Goal: Transaction & Acquisition: Book appointment/travel/reservation

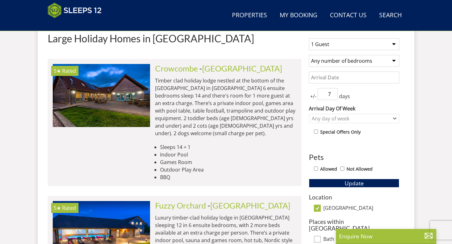
scroll to position [258, 0]
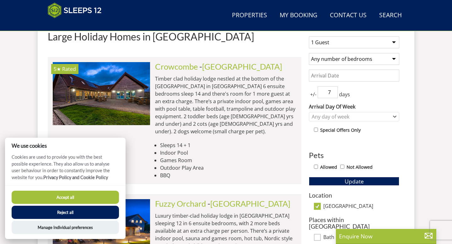
click at [104, 212] on button "Reject all" at bounding box center [65, 212] width 107 height 13
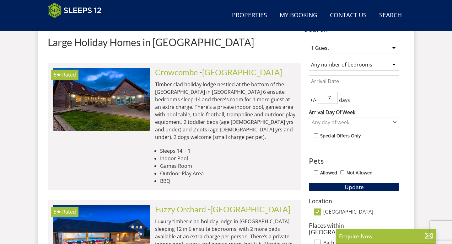
scroll to position [247, 0]
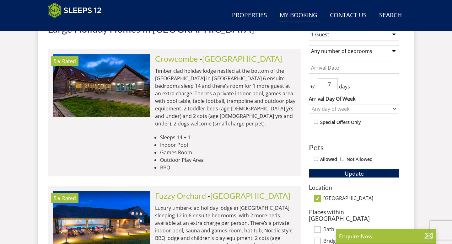
scroll to position [262, 0]
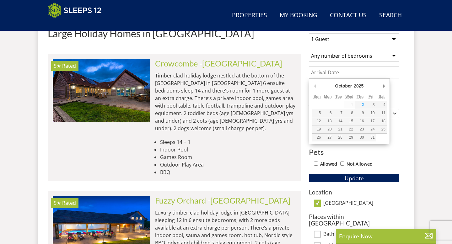
click at [344, 68] on input "Date" at bounding box center [354, 73] width 90 height 12
type input "26/10/2025"
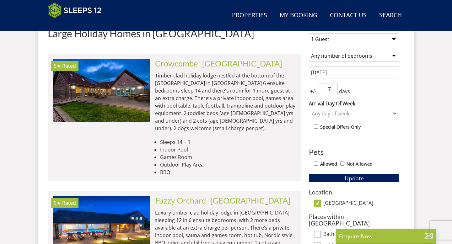
click at [345, 53] on select "Any number of bedrooms 4 Bedrooms 5 Bedrooms 6 Bedrooms 7 Bedrooms 8 Bedrooms 9…" at bounding box center [354, 56] width 90 height 12
click at [366, 113] on div "Any day of week" at bounding box center [350, 113] width 81 height 7
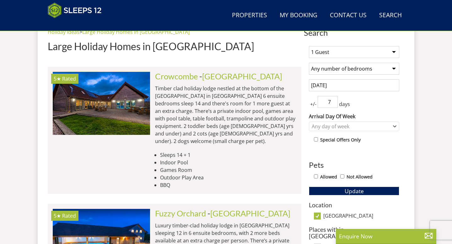
scroll to position [248, 0]
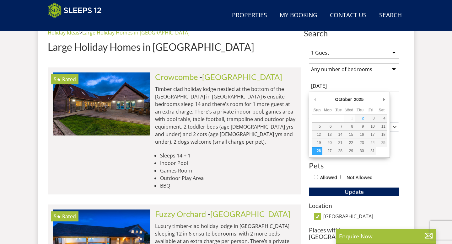
click at [343, 87] on input "26/10/2025" at bounding box center [354, 86] width 90 height 12
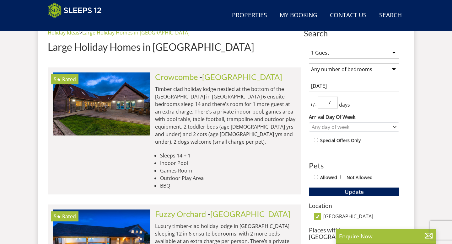
click at [334, 97] on input "7" at bounding box center [327, 103] width 20 height 12
click at [334, 104] on input "6" at bounding box center [327, 103] width 20 height 12
click at [334, 104] on input "5" at bounding box center [327, 103] width 20 height 12
click at [334, 104] on input "4" at bounding box center [327, 103] width 20 height 12
click at [334, 104] on input "3" at bounding box center [327, 103] width 20 height 12
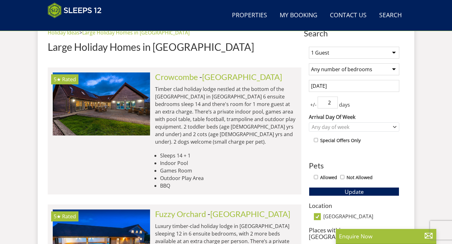
click at [334, 104] on input "2" at bounding box center [327, 103] width 20 height 12
type input "1"
click at [334, 104] on input "1" at bounding box center [327, 103] width 20 height 12
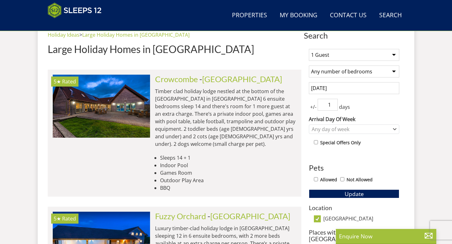
scroll to position [240, 0]
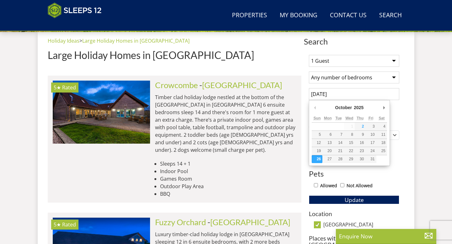
click at [363, 97] on input "26/10/2025" at bounding box center [354, 94] width 90 height 12
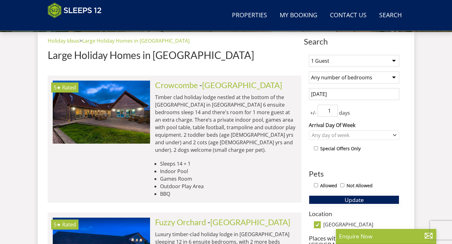
click at [344, 202] on span "Update" at bounding box center [353, 200] width 19 height 8
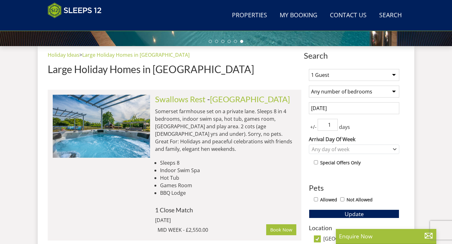
scroll to position [230, 0]
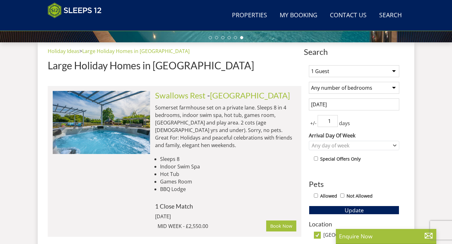
click at [376, 66] on select "1 Guest 2 Guests 3 Guests 4 Guests 5 Guests 6 Guests 7 Guests 8 Guests 9 Guests…" at bounding box center [354, 71] width 90 height 12
click at [309, 65] on select "1 Guest 2 Guests 3 Guests 4 Guests 5 Guests 6 Guests 7 Guests 8 Guests 9 Guests…" at bounding box center [354, 71] width 90 height 12
click at [344, 208] on button "Update" at bounding box center [354, 210] width 90 height 9
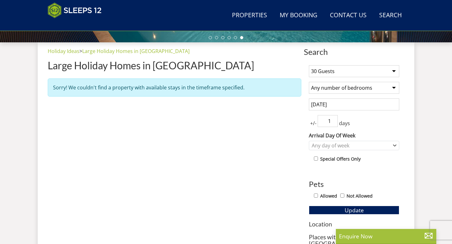
click at [361, 65] on select "1 Guest 2 Guests 3 Guests 4 Guests 5 Guests 6 Guests 7 Guests 8 Guests 9 Guests…" at bounding box center [354, 71] width 90 height 12
click at [309, 65] on select "1 Guest 2 Guests 3 Guests 4 Guests 5 Guests 6 Guests 7 Guests 8 Guests 9 Guests…" at bounding box center [354, 71] width 90 height 12
click at [357, 71] on select "1 Guest 2 Guests 3 Guests 4 Guests 5 Guests 6 Guests 7 Guests 8 Guests 9 Guests…" at bounding box center [354, 71] width 90 height 12
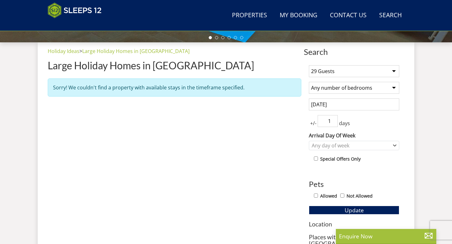
click at [309, 65] on select "1 Guest 2 Guests 3 Guests 4 Guests 5 Guests 6 Guests 7 Guests 8 Guests 9 Guests…" at bounding box center [354, 71] width 90 height 12
click at [325, 211] on button "Update" at bounding box center [354, 210] width 90 height 9
click at [333, 70] on select "1 Guest 2 Guests 3 Guests 4 Guests 5 Guests 6 Guests 7 Guests 8 Guests 9 Guests…" at bounding box center [354, 71] width 90 height 12
select select "20"
click at [309, 65] on select "1 Guest 2 Guests 3 Guests 4 Guests 5 Guests 6 Guests 7 Guests 8 Guests 9 Guests…" at bounding box center [354, 71] width 90 height 12
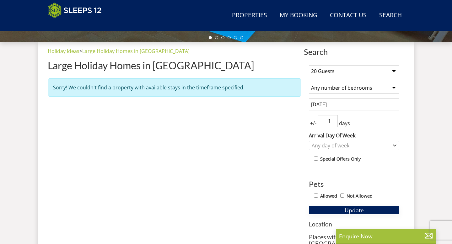
click at [337, 207] on button "Update" at bounding box center [354, 210] width 90 height 9
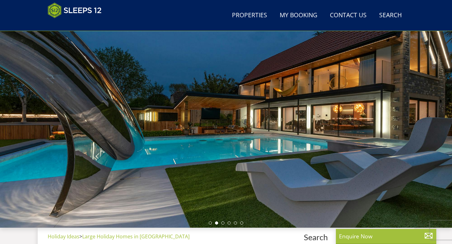
scroll to position [0, 0]
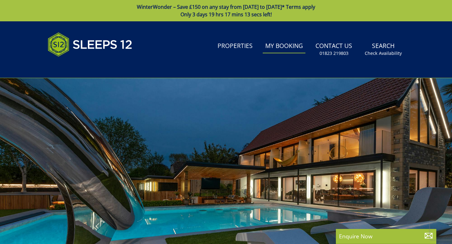
click at [289, 42] on link "My Booking" at bounding box center [284, 46] width 43 height 14
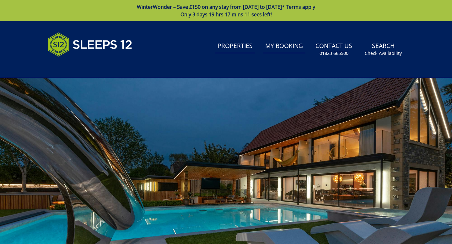
click at [239, 40] on link "Properties" at bounding box center [235, 46] width 40 height 14
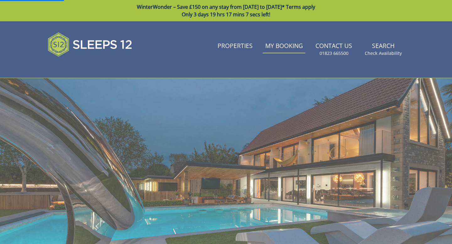
click at [258, 8] on link "WinterWonder – Save £150 on any stay from 1st September to 27th March* Terms ap…" at bounding box center [226, 10] width 452 height 21
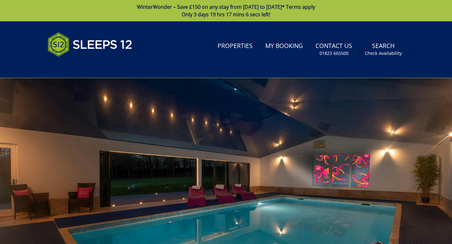
click at [258, 9] on link "WinterWonder – Save £150 on any stay from 1st September to 27th March* Terms ap…" at bounding box center [226, 10] width 452 height 21
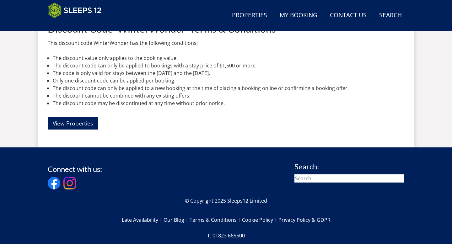
scroll to position [253, 0]
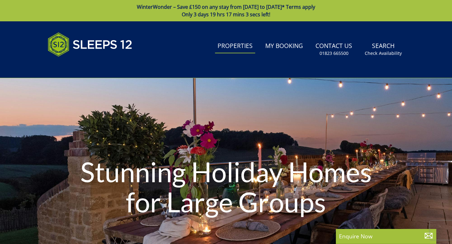
drag, startPoint x: 66, startPoint y: 130, endPoint x: 69, endPoint y: 128, distance: 4.4
click at [66, 130] on div "Stunning Holiday Homes for Large Groups" at bounding box center [226, 188] width 452 height 220
click at [222, 12] on span "Only 3 days 19 hrs 17 mins 0 secs left!" at bounding box center [226, 14] width 88 height 7
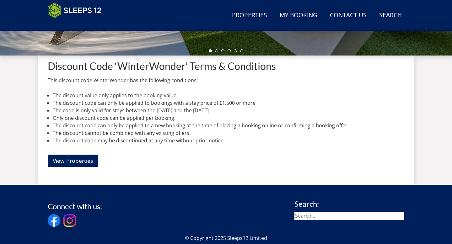
scroll to position [225, 0]
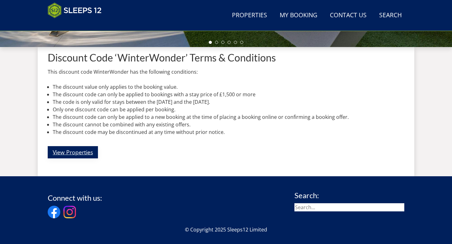
click at [83, 154] on link "View Properties" at bounding box center [73, 152] width 50 height 12
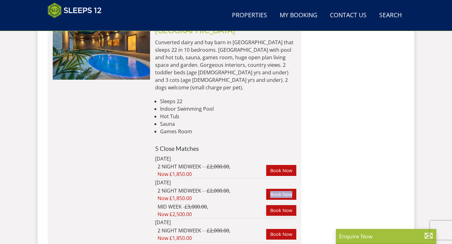
scroll to position [992, 0]
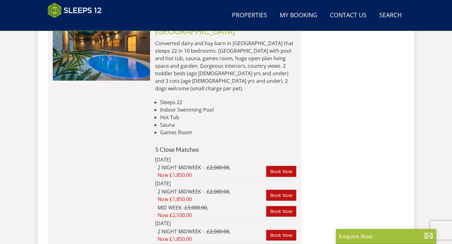
click at [238, 204] on div "MID WEEK - £3,000.00 , Now £2,500.00" at bounding box center [211, 211] width 109 height 15
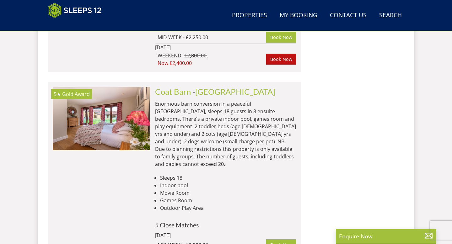
scroll to position [2683, 0]
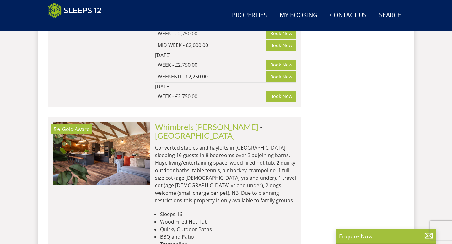
scroll to position [4048, 0]
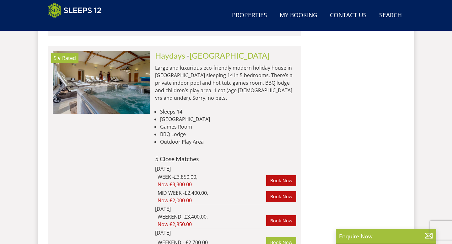
scroll to position [4901, 0]
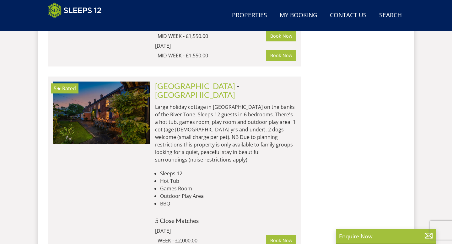
scroll to position [7935, 0]
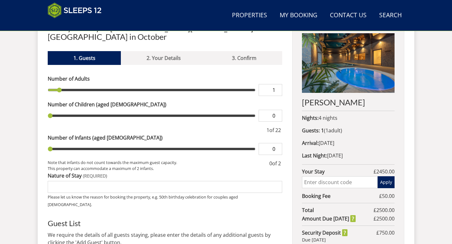
scroll to position [250, 0]
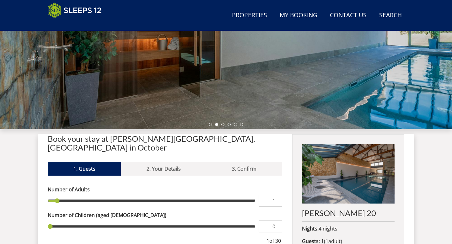
scroll to position [124, 0]
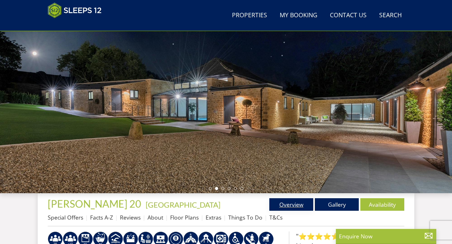
scroll to position [77, 0]
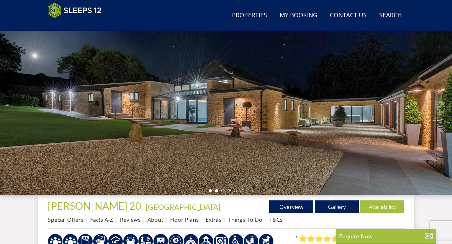
click at [210, 191] on li at bounding box center [210, 190] width 3 height 3
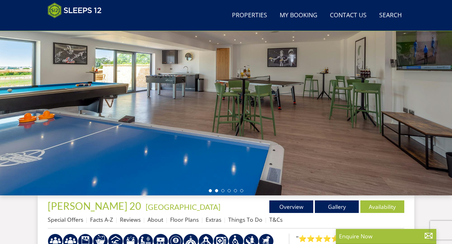
click at [218, 190] on li at bounding box center [216, 190] width 3 height 3
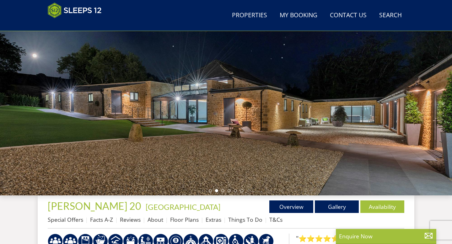
click at [226, 190] on ul at bounding box center [226, 190] width 35 height 3
click at [221, 191] on li at bounding box center [222, 190] width 3 height 3
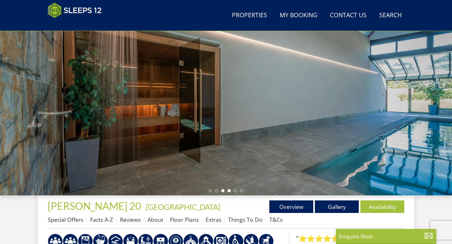
click at [229, 190] on li at bounding box center [228, 190] width 3 height 3
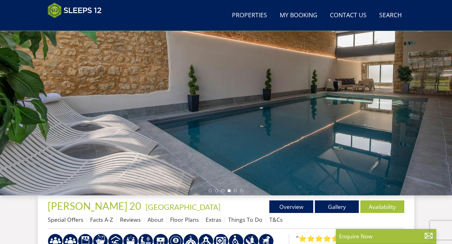
click at [237, 190] on ul at bounding box center [226, 190] width 35 height 3
click at [236, 192] on li at bounding box center [235, 190] width 3 height 3
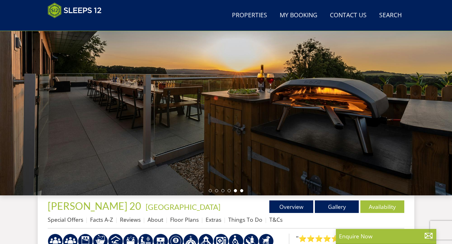
click at [242, 191] on li at bounding box center [241, 190] width 3 height 3
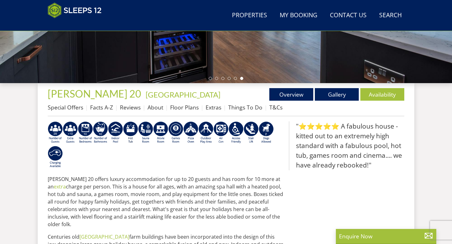
scroll to position [189, 0]
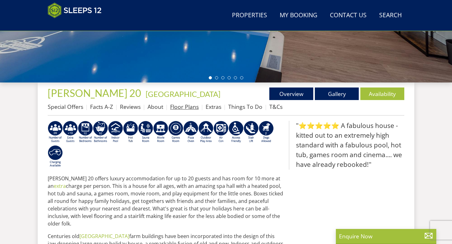
click at [182, 106] on link "Floor Plans" at bounding box center [184, 107] width 29 height 8
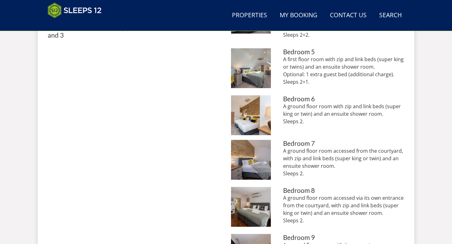
scroll to position [511, 0]
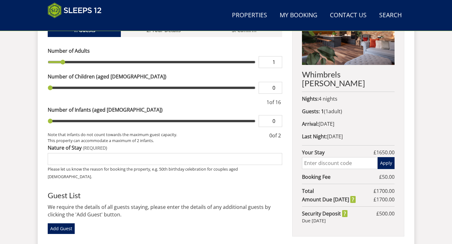
scroll to position [281, 0]
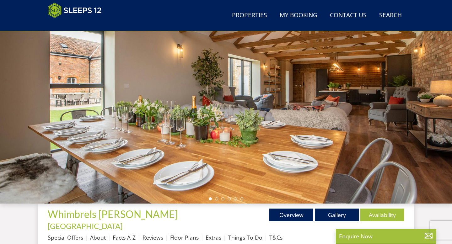
scroll to position [71, 0]
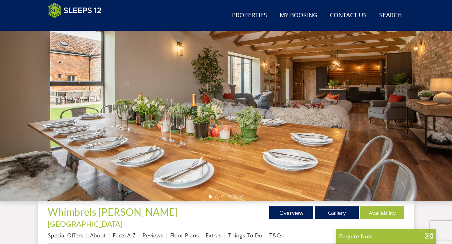
click at [218, 196] on ul at bounding box center [226, 196] width 35 height 3
click at [217, 196] on li at bounding box center [216, 196] width 3 height 3
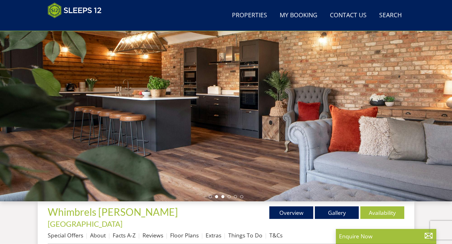
click at [223, 197] on li at bounding box center [222, 196] width 3 height 3
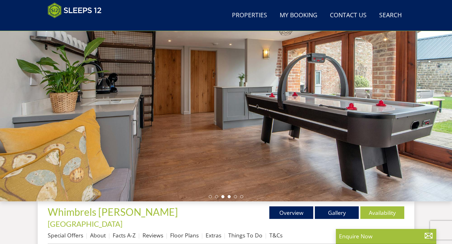
click at [230, 198] on li at bounding box center [228, 196] width 3 height 3
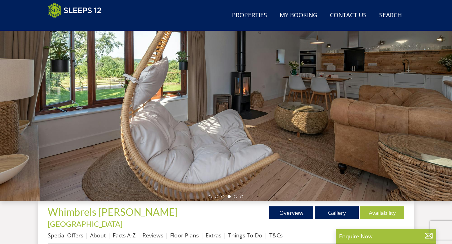
click at [236, 199] on div at bounding box center [226, 92] width 452 height 220
click at [236, 198] on div at bounding box center [226, 92] width 452 height 220
click at [236, 197] on li at bounding box center [235, 196] width 3 height 3
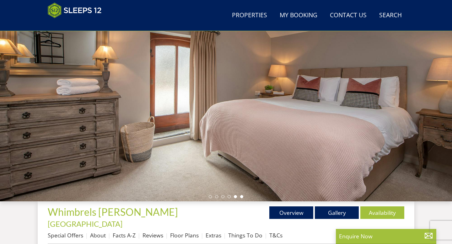
click at [242, 196] on li at bounding box center [241, 196] width 3 height 3
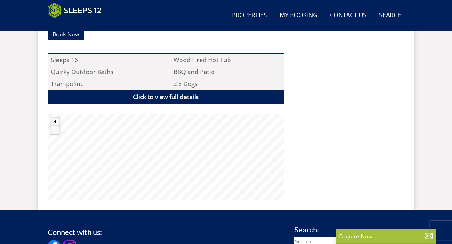
scroll to position [469, 0]
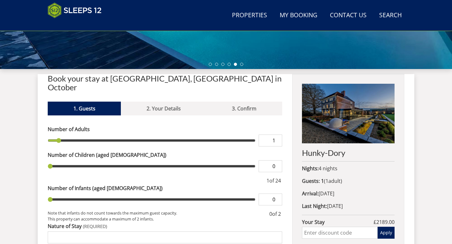
scroll to position [201, 0]
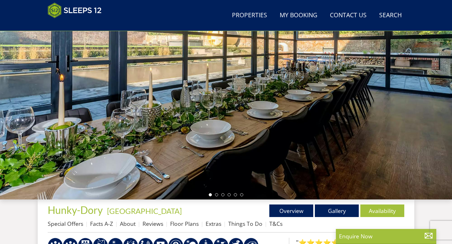
scroll to position [83, 0]
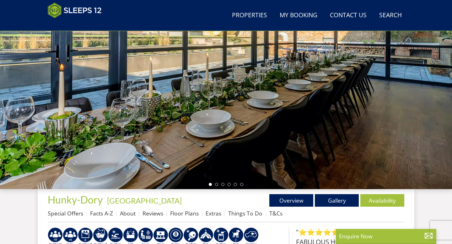
click at [218, 184] on ul at bounding box center [226, 184] width 35 height 3
click at [218, 184] on li at bounding box center [216, 184] width 3 height 3
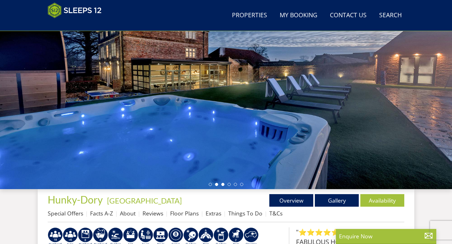
click at [223, 184] on li at bounding box center [222, 184] width 3 height 3
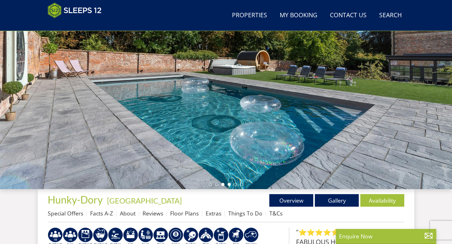
click at [228, 184] on li at bounding box center [228, 184] width 3 height 3
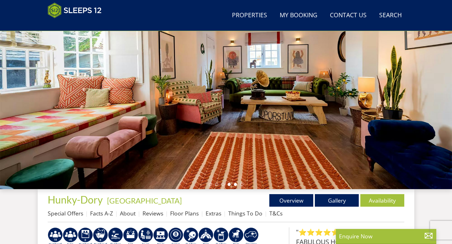
click at [235, 185] on li at bounding box center [235, 184] width 3 height 3
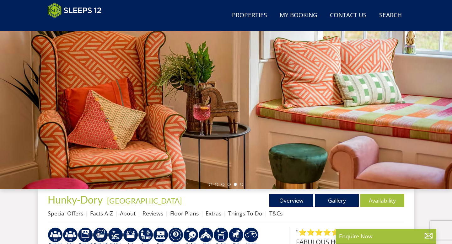
click at [237, 184] on li at bounding box center [235, 184] width 3 height 3
click at [237, 184] on ul at bounding box center [226, 184] width 35 height 3
click at [240, 184] on li at bounding box center [241, 184] width 3 height 3
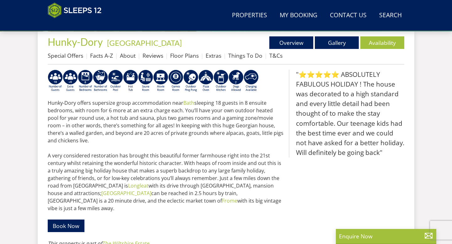
scroll to position [240, 0]
